Goal: Task Accomplishment & Management: Manage account settings

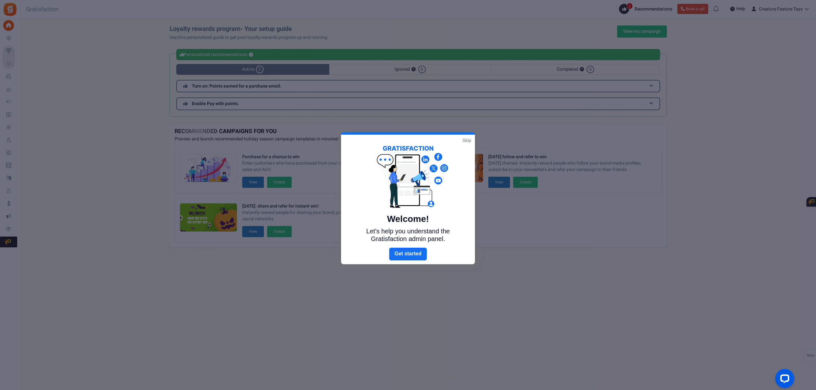
click at [464, 141] on link "Skip" at bounding box center [467, 140] width 9 height 6
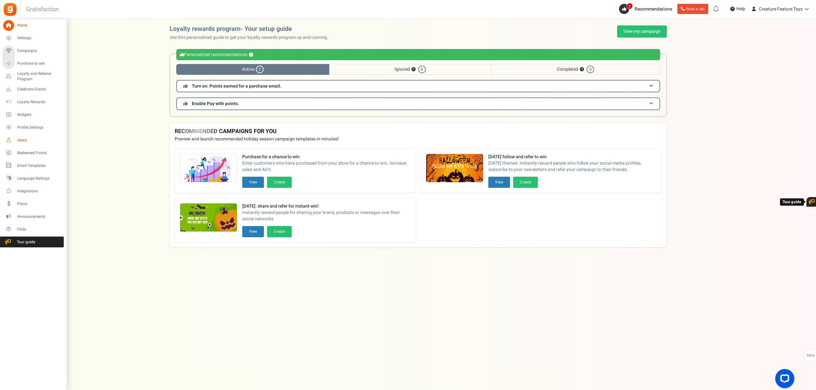
click at [25, 138] on span "Users" at bounding box center [39, 140] width 45 height 5
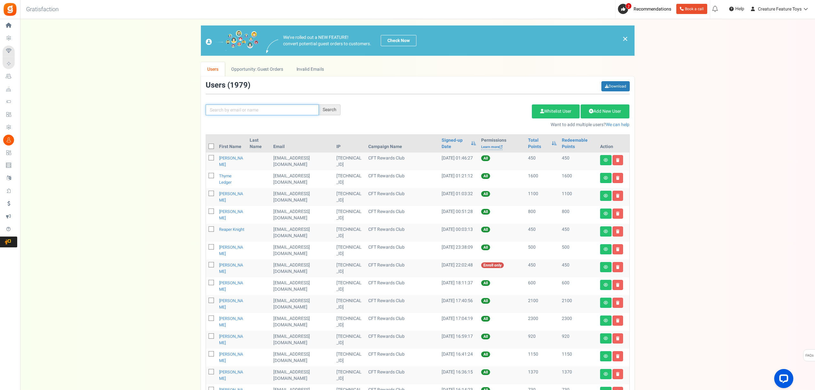
click at [247, 110] on input "text" at bounding box center [262, 110] width 113 height 11
paste input "[EMAIL_ADDRESS][DOMAIN_NAME]"
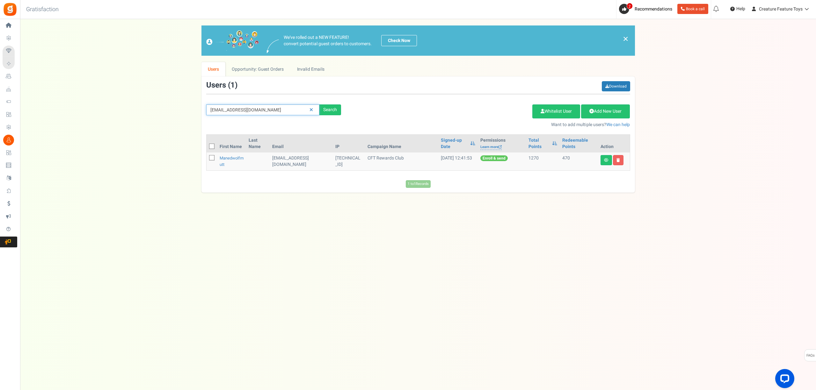
drag, startPoint x: 272, startPoint y: 111, endPoint x: 194, endPoint y: 119, distance: 77.6
click at [195, 120] on div "We've rolled out a NEW FEATURE! convert potential guest orders to customers. Ch…" at bounding box center [417, 109] width 783 height 167
paste input "lexienicho"
type input "[EMAIL_ADDRESS][DOMAIN_NAME]"
click at [339, 108] on div "Search" at bounding box center [330, 110] width 22 height 11
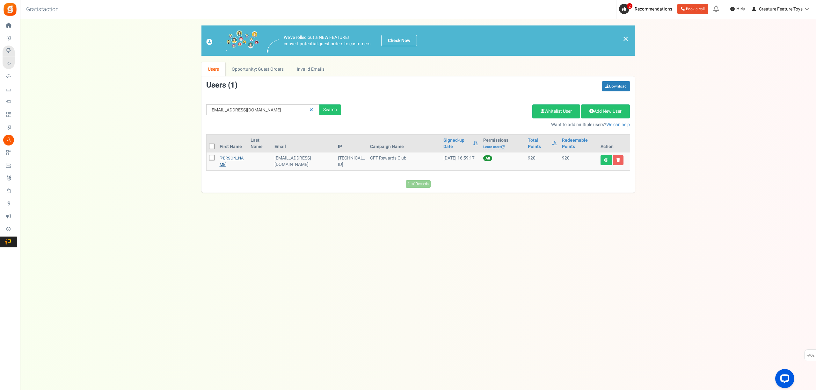
click at [229, 165] on link "[PERSON_NAME]" at bounding box center [232, 161] width 24 height 12
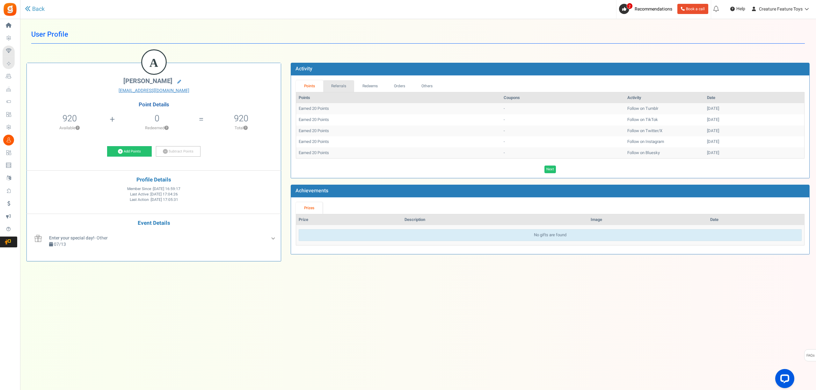
click at [340, 86] on link "Referrals" at bounding box center [338, 86] width 31 height 12
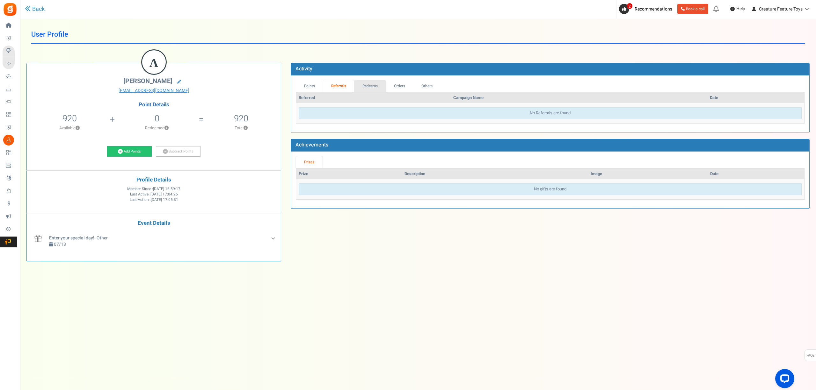
click at [364, 87] on link "Redeems" at bounding box center [370, 86] width 32 height 12
click at [396, 85] on link "Orders" at bounding box center [399, 86] width 27 height 12
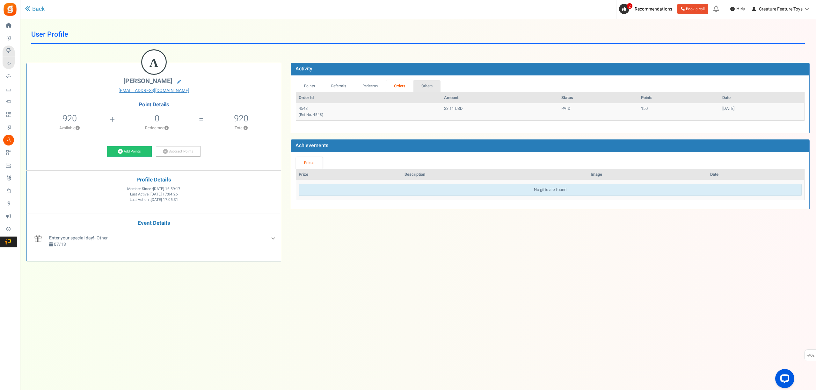
click at [425, 83] on link "Others" at bounding box center [426, 86] width 27 height 12
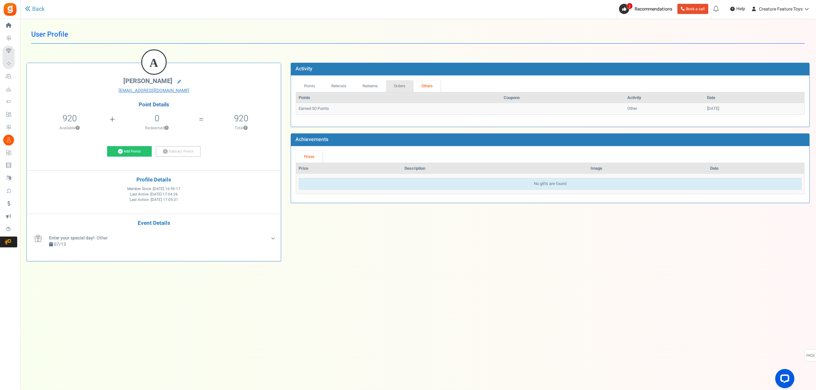
click at [405, 89] on link "Orders" at bounding box center [399, 86] width 27 height 12
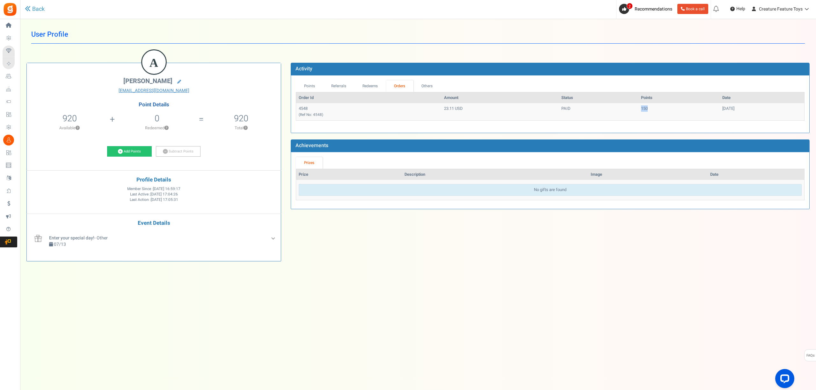
drag, startPoint x: 624, startPoint y: 110, endPoint x: 608, endPoint y: 107, distance: 16.1
click at [608, 107] on tr "4548 (Ref No: 4548) 23.11 USD PAID 150 [DATE]" at bounding box center [550, 111] width 508 height 17
click at [433, 85] on link "Others" at bounding box center [426, 86] width 27 height 12
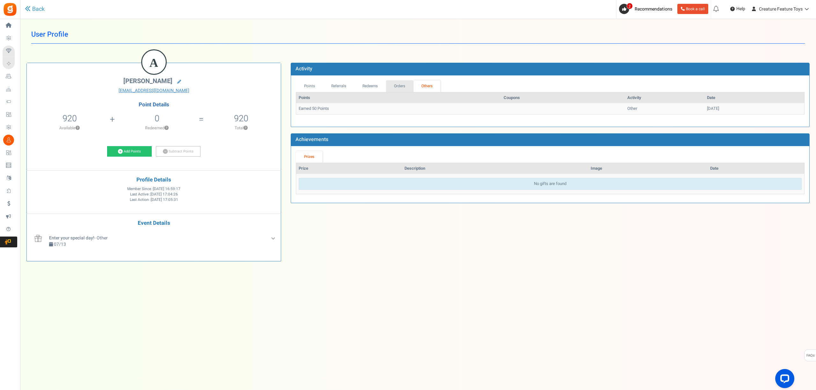
click at [404, 87] on link "Orders" at bounding box center [399, 86] width 27 height 12
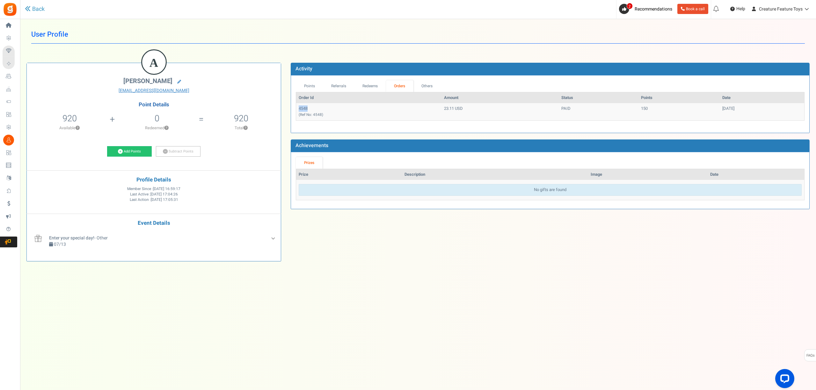
drag, startPoint x: 316, startPoint y: 108, endPoint x: 299, endPoint y: 111, distance: 16.8
click at [299, 111] on td "4548 (Ref No: 4548)" at bounding box center [368, 111] width 145 height 17
copy td "4548"
click at [180, 83] on link at bounding box center [179, 81] width 10 height 9
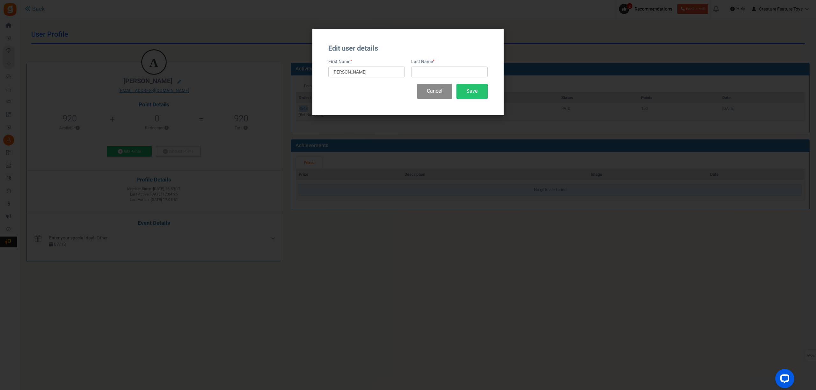
click at [434, 87] on button "Cancel" at bounding box center [434, 91] width 35 height 15
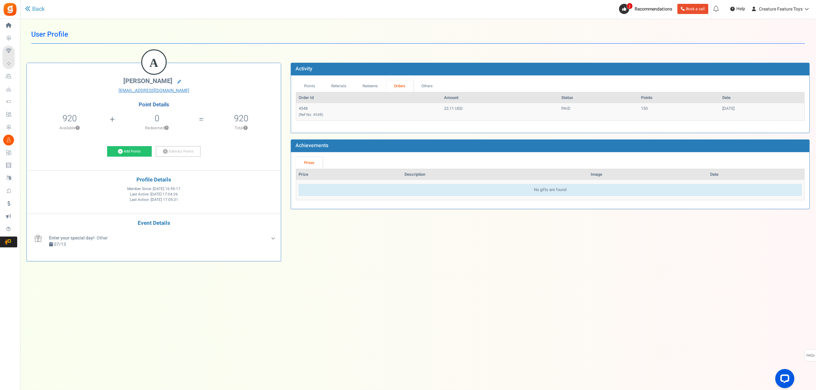
click at [43, 4] on div "Back" at bounding box center [168, 9] width 286 height 18
click at [35, 7] on link "Back" at bounding box center [35, 9] width 20 height 8
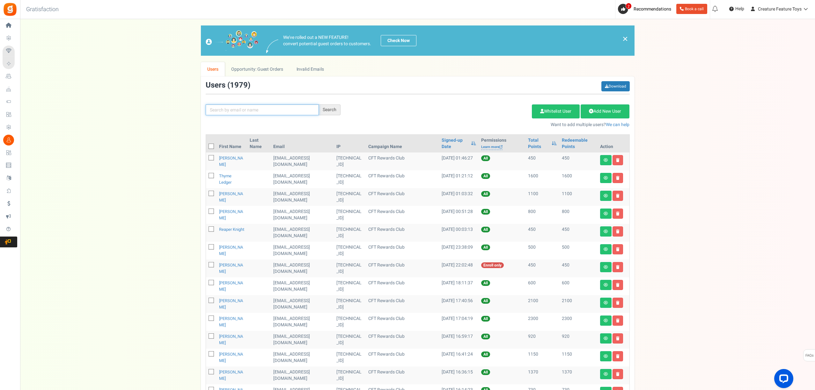
click at [277, 107] on input "text" at bounding box center [262, 110] width 113 height 11
paste input "[EMAIL_ADDRESS][DOMAIN_NAME]"
type input "[EMAIL_ADDRESS][DOMAIN_NAME]"
click at [336, 112] on div "Search" at bounding box center [330, 110] width 22 height 11
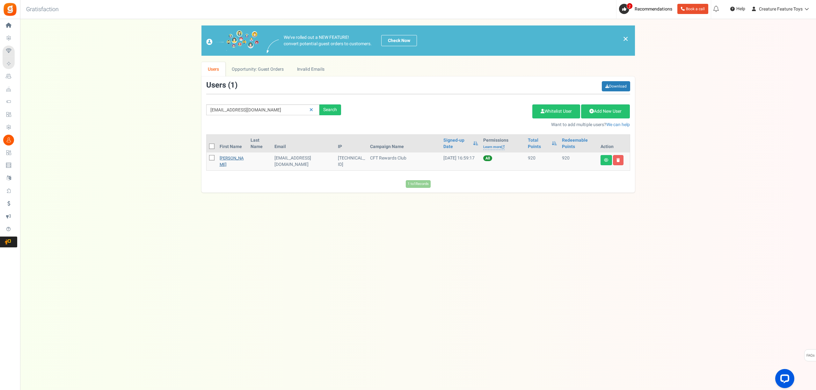
click at [231, 162] on link "[PERSON_NAME]" at bounding box center [232, 161] width 24 height 12
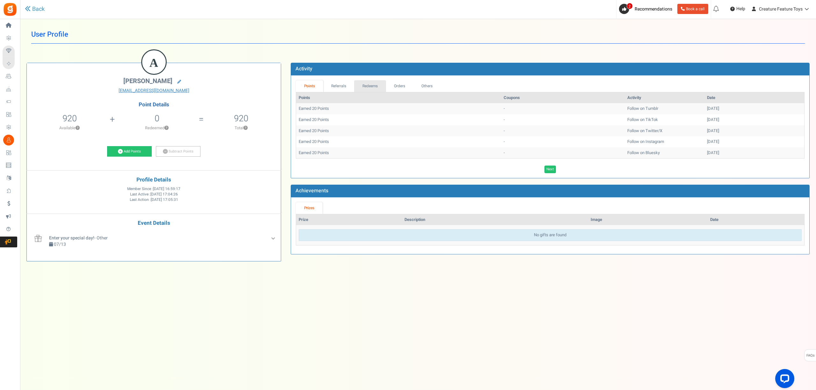
drag, startPoint x: 373, startPoint y: 86, endPoint x: 368, endPoint y: 87, distance: 5.3
click at [372, 86] on link "Redeems" at bounding box center [370, 86] width 32 height 12
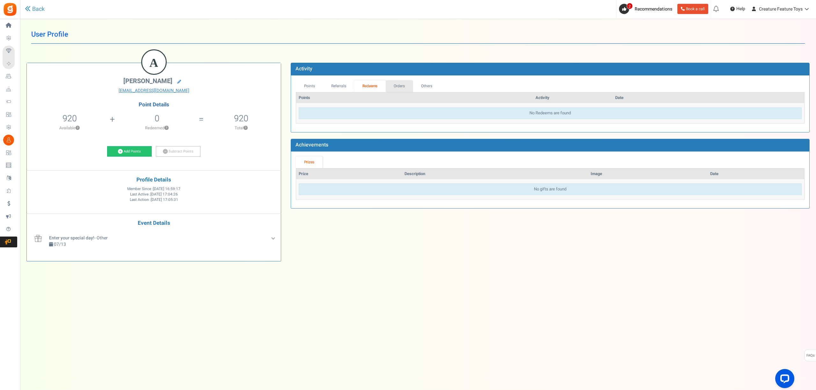
click at [394, 81] on link "Orders" at bounding box center [399, 86] width 27 height 12
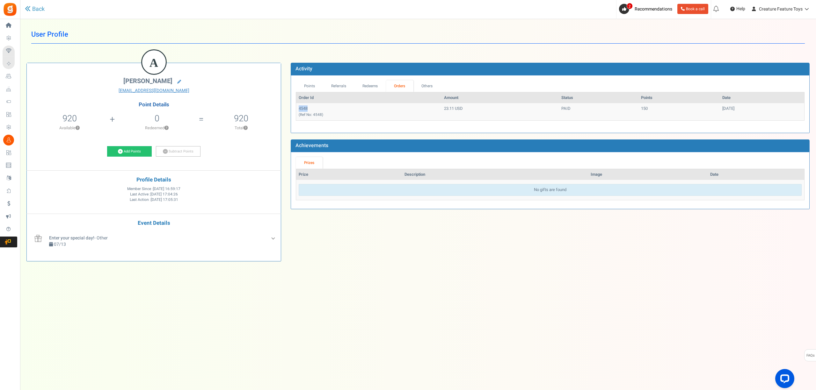
drag, startPoint x: 313, startPoint y: 107, endPoint x: 299, endPoint y: 107, distance: 14.0
click at [299, 107] on td "4548 (Ref No: 4548)" at bounding box center [368, 111] width 145 height 17
copy td "4548"
click at [37, 3] on div "Back" at bounding box center [168, 9] width 286 height 18
click at [36, 5] on link "Back" at bounding box center [35, 9] width 20 height 8
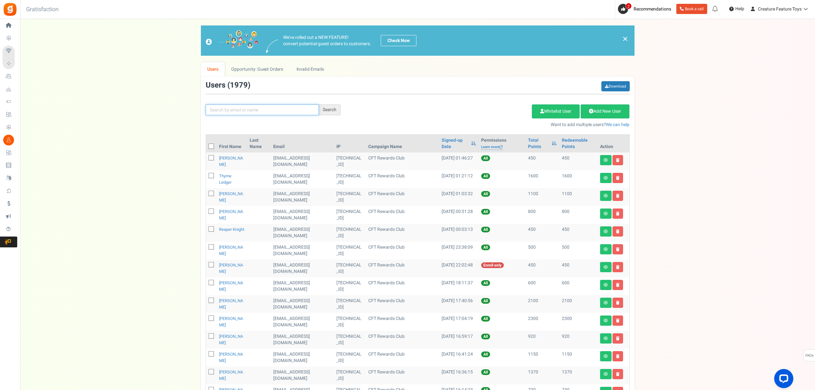
click at [281, 109] on input "text" at bounding box center [262, 110] width 113 height 11
paste input "[EMAIL_ADDRESS][DOMAIN_NAME]"
type input "[EMAIL_ADDRESS][DOMAIN_NAME]"
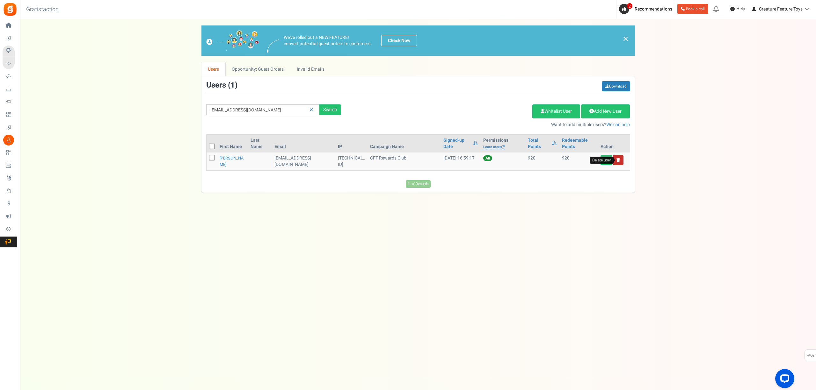
click at [618, 161] on icon at bounding box center [619, 160] width 4 height 4
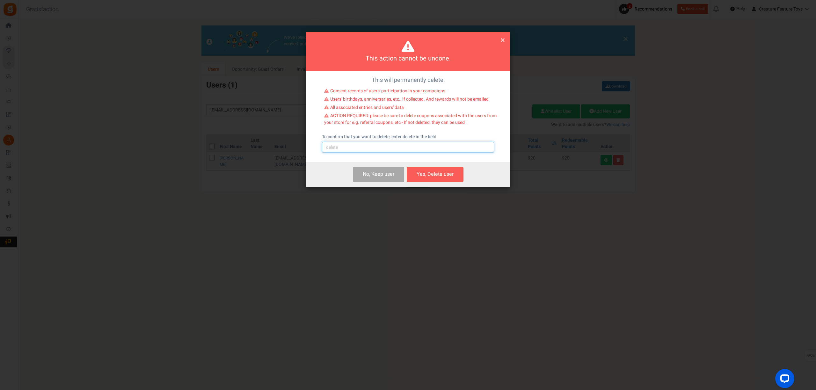
click at [366, 148] on input "text" at bounding box center [408, 147] width 172 height 11
type input "delete"
click at [421, 173] on button "Yes, Delete user" at bounding box center [435, 174] width 57 height 15
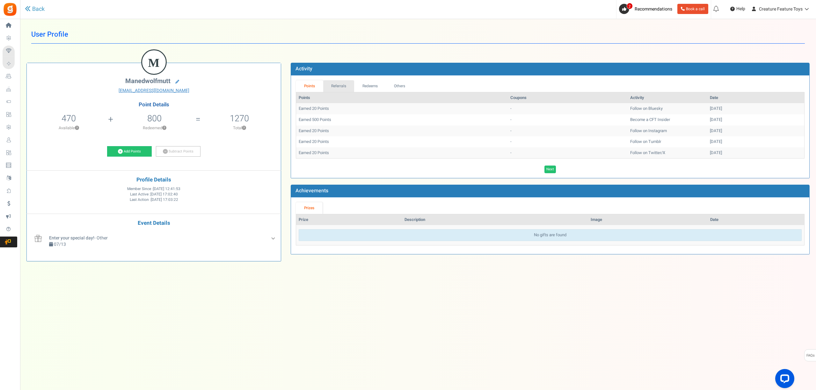
click at [341, 88] on link "Referrals" at bounding box center [338, 86] width 31 height 12
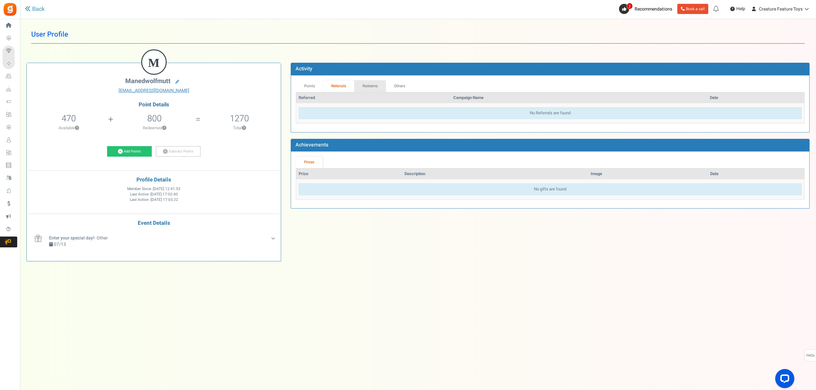
click at [368, 92] on div "Points Referrals Redeems Orders Others Referred Campaign Name Coupons Points Da…" at bounding box center [550, 103] width 509 height 47
click at [399, 87] on link "Others" at bounding box center [399, 86] width 27 height 12
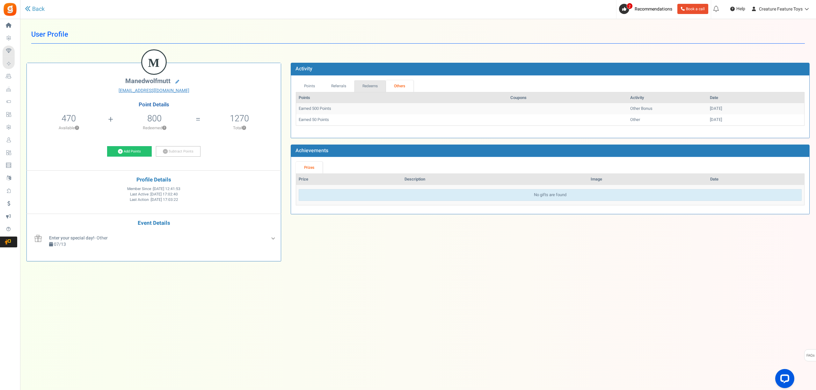
click at [365, 84] on link "Redeems" at bounding box center [370, 86] width 32 height 12
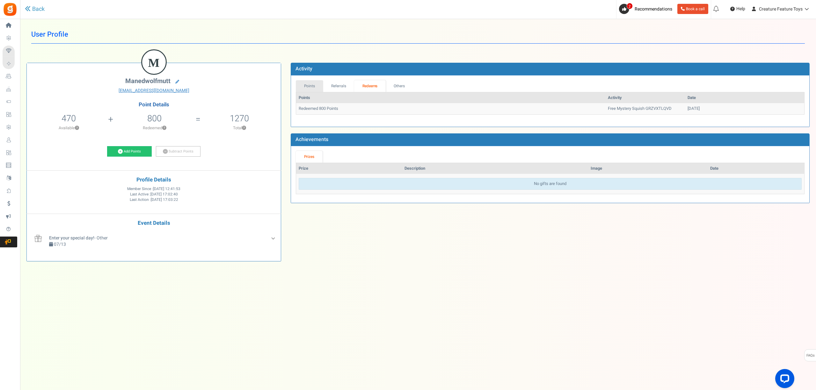
click at [314, 91] on link "Points" at bounding box center [309, 86] width 27 height 12
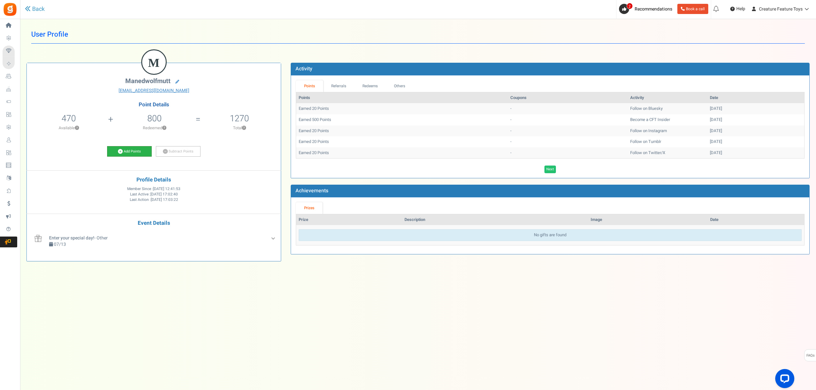
click at [131, 152] on link "Add Points" at bounding box center [129, 151] width 45 height 11
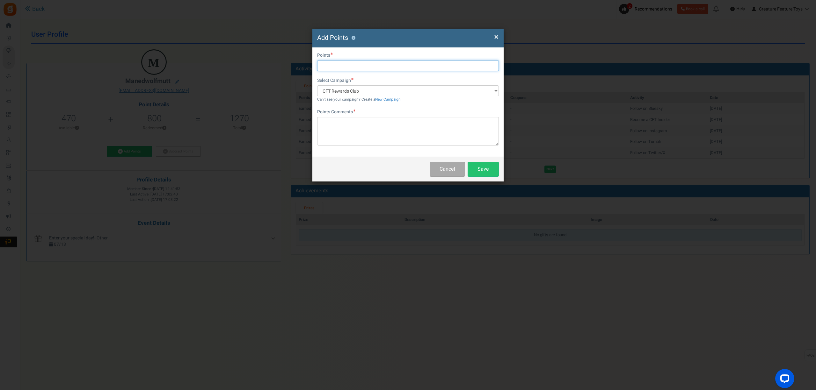
click at [331, 67] on input "text" at bounding box center [408, 65] width 182 height 11
type input "200"
click at [356, 124] on textarea at bounding box center [408, 131] width 182 height 29
paste textarea "4548"
type textarea "ACCOUNT MERGE - ORDER #4548"
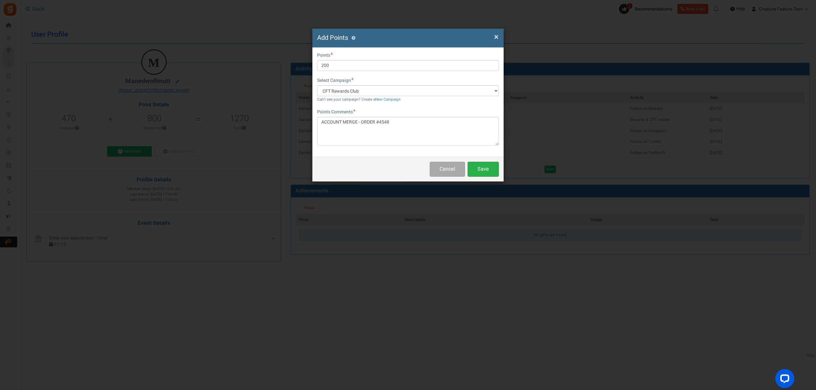
click at [486, 170] on button "Save" at bounding box center [483, 169] width 31 height 15
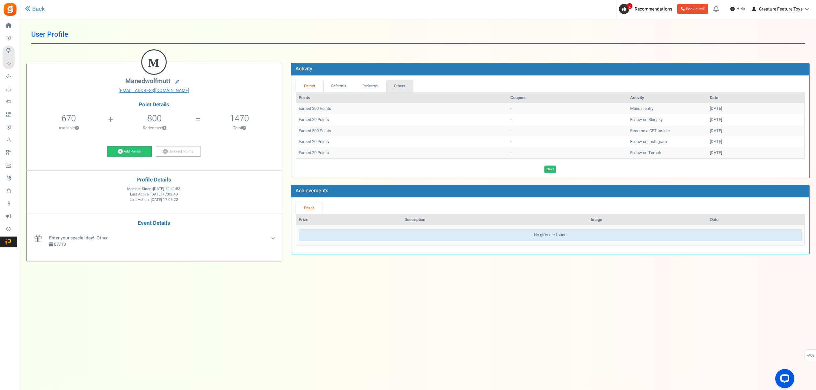
click at [406, 80] on link "Others" at bounding box center [399, 86] width 27 height 12
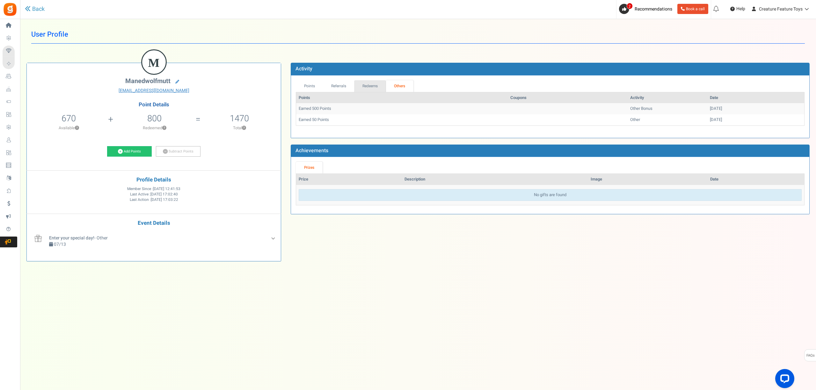
click at [379, 87] on link "Redeems" at bounding box center [370, 86] width 32 height 12
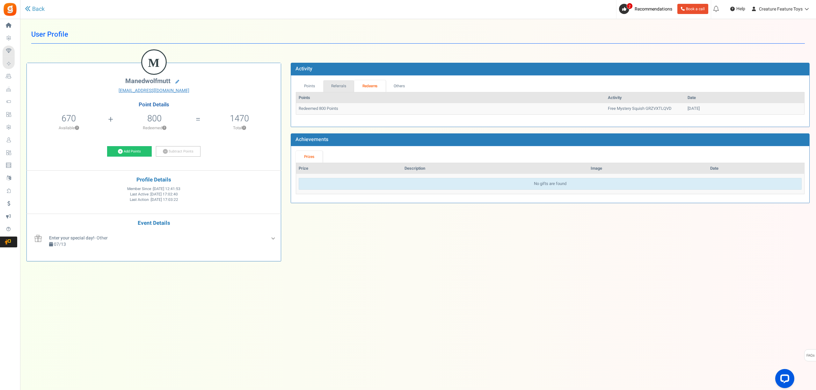
click at [341, 90] on link "Referrals" at bounding box center [338, 86] width 31 height 12
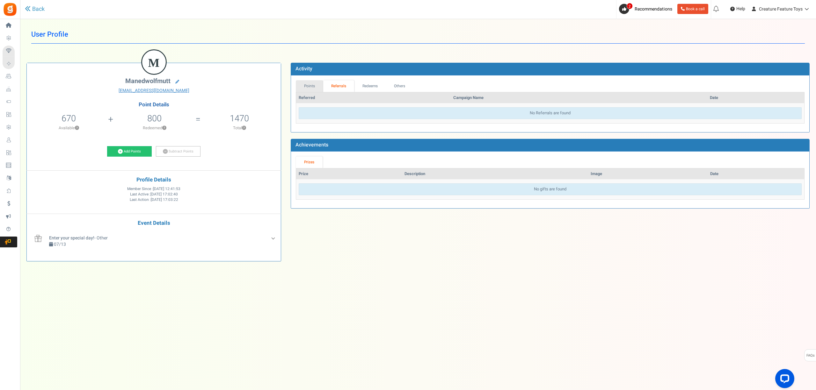
click at [317, 88] on link "Points" at bounding box center [309, 86] width 27 height 12
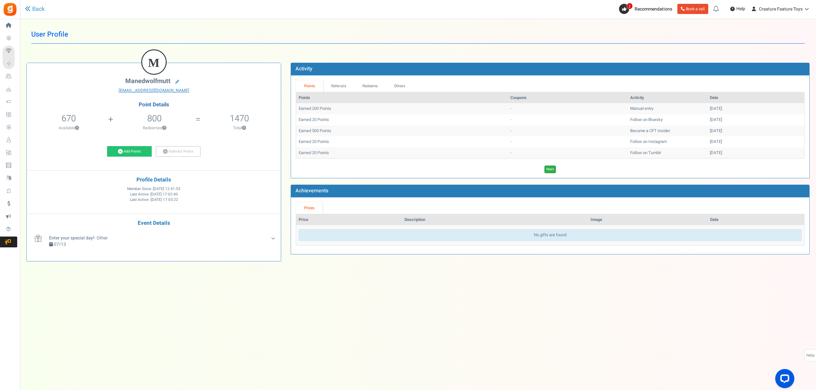
click at [551, 167] on link "Next" at bounding box center [549, 170] width 11 height 8
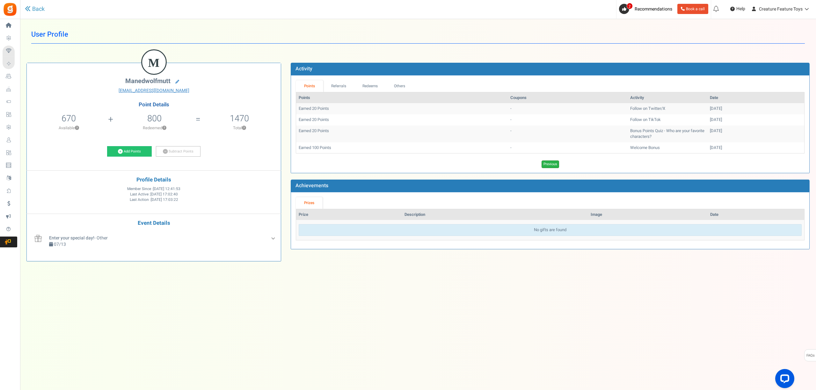
click at [552, 165] on link "Previous" at bounding box center [551, 165] width 18 height 8
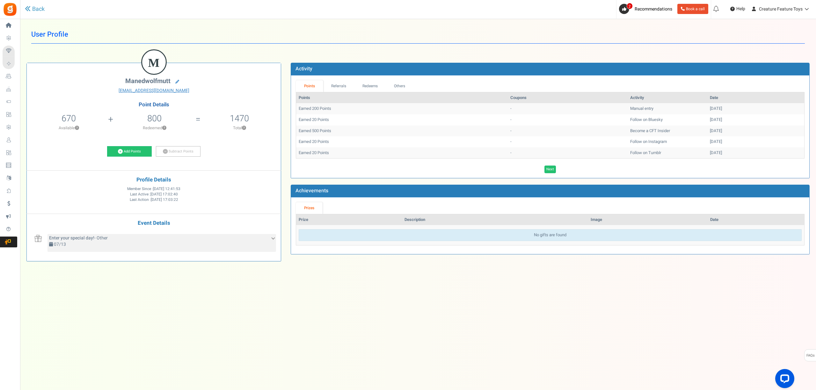
click at [271, 236] on div "Enter your special day! - Other 07/13" at bounding box center [161, 243] width 229 height 18
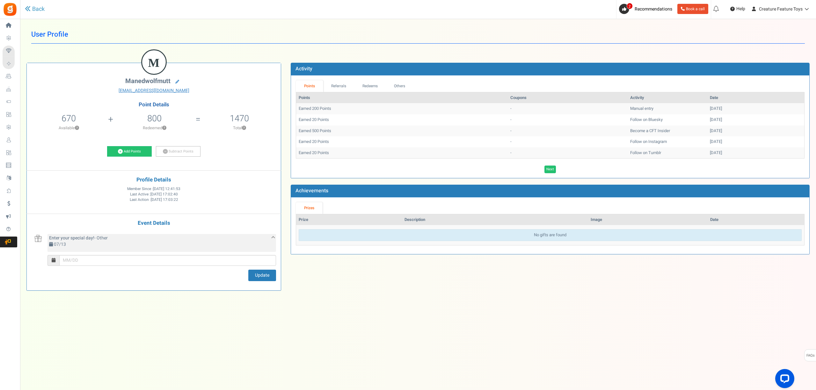
click at [274, 237] on div "Enter your special day! - Other 07/13" at bounding box center [161, 243] width 229 height 18
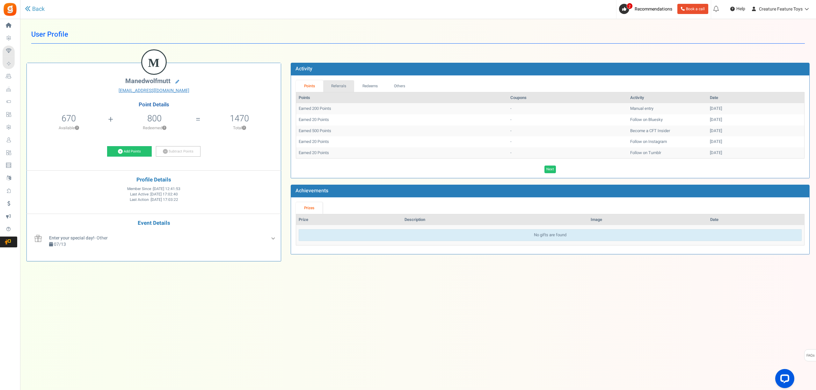
click at [342, 91] on link "Referrals" at bounding box center [338, 86] width 31 height 12
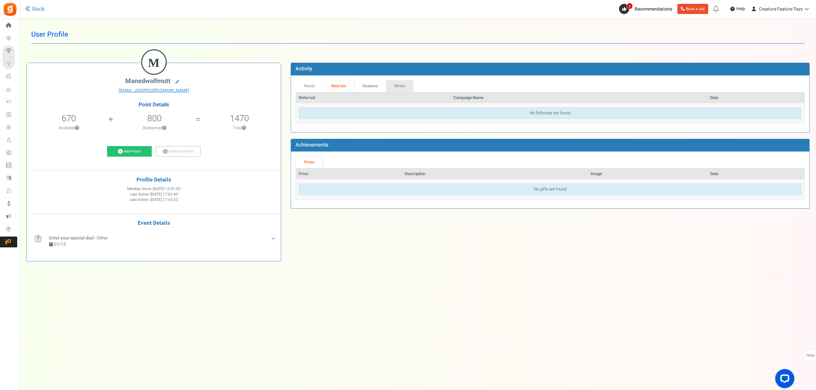
click at [396, 87] on link "Others" at bounding box center [399, 86] width 27 height 12
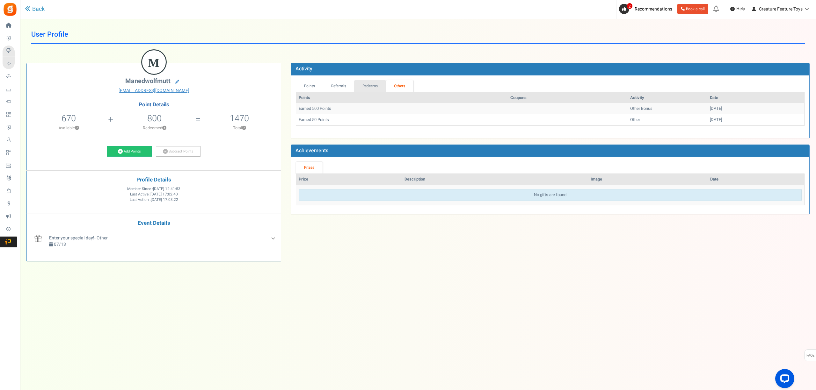
click at [374, 87] on link "Redeems" at bounding box center [370, 86] width 32 height 12
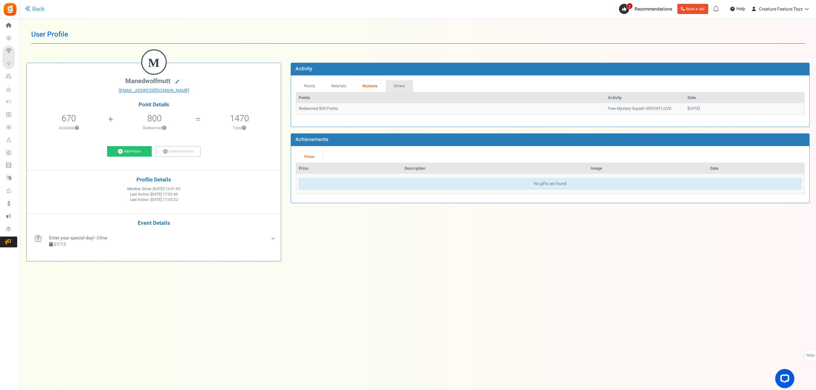
click at [393, 86] on link "Others" at bounding box center [399, 86] width 27 height 12
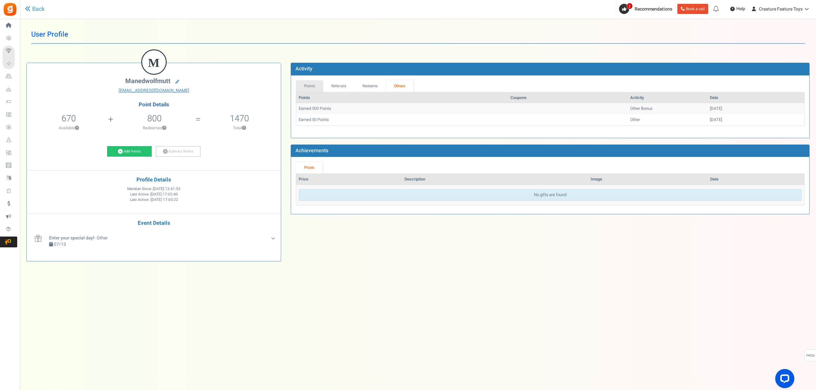
click at [309, 86] on link "Points" at bounding box center [309, 86] width 27 height 12
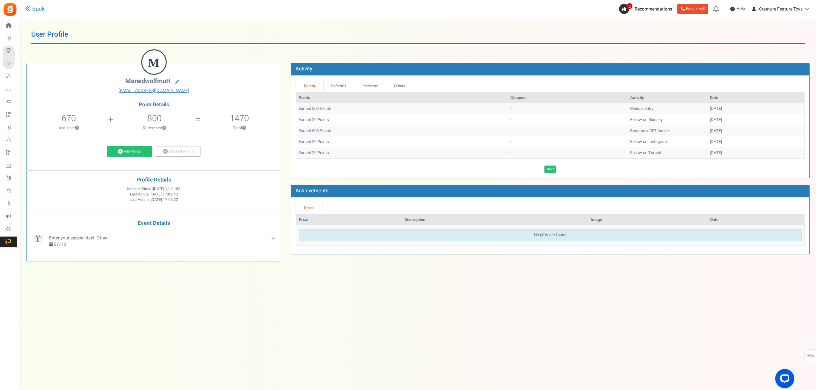
click at [322, 107] on td "Earned 200 Points" at bounding box center [402, 108] width 212 height 11
click at [628, 103] on th "Activity" at bounding box center [668, 97] width 80 height 11
click at [316, 110] on td "Earned 200 Points" at bounding box center [402, 108] width 212 height 11
click at [337, 77] on div "Points Referrals Redeems Orders Others Points Coupons Activity Date Earned 200 …" at bounding box center [550, 127] width 518 height 103
click at [337, 83] on link "Referrals" at bounding box center [338, 86] width 31 height 12
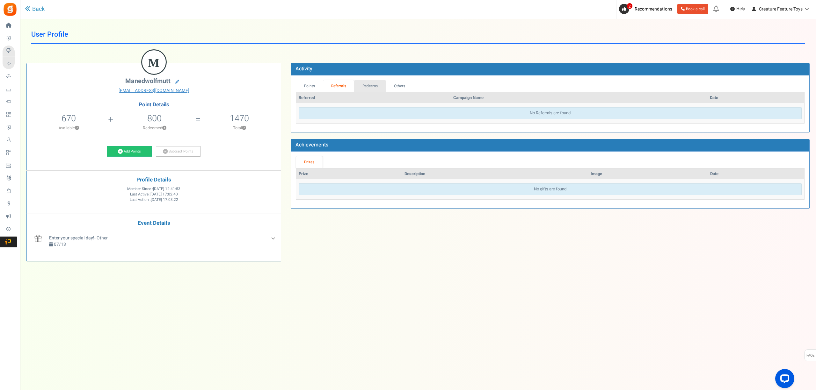
click at [363, 87] on link "Redeems" at bounding box center [370, 86] width 32 height 12
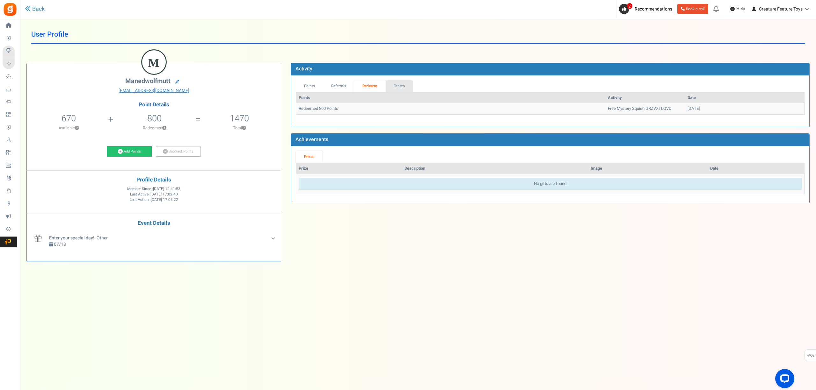
click at [392, 86] on link "Others" at bounding box center [399, 86] width 27 height 12
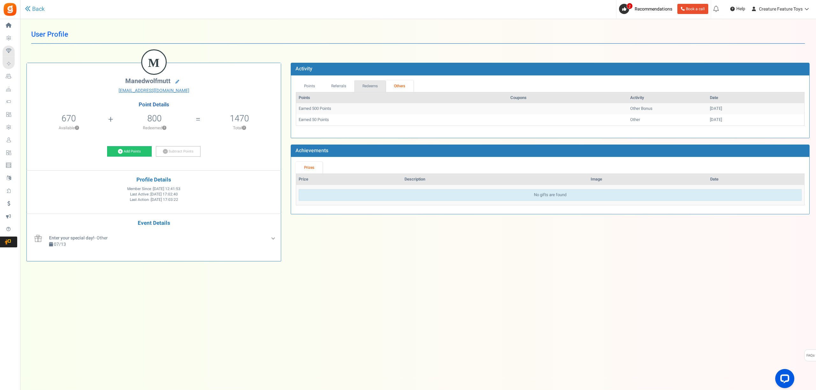
click at [375, 84] on link "Redeems" at bounding box center [370, 86] width 32 height 12
